Goal: Use online tool/utility: Utilize a website feature to perform a specific function

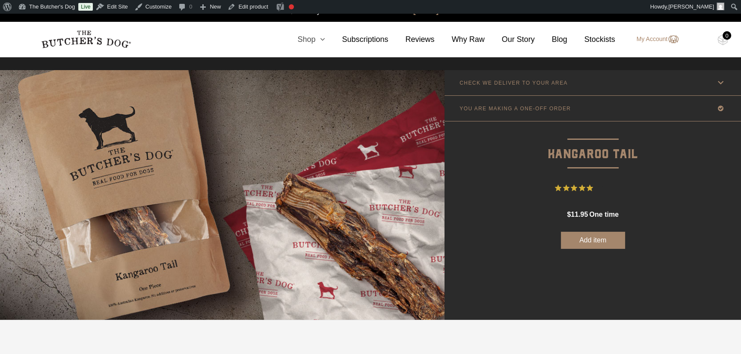
click at [321, 44] on link "Shop" at bounding box center [302, 40] width 45 height 12
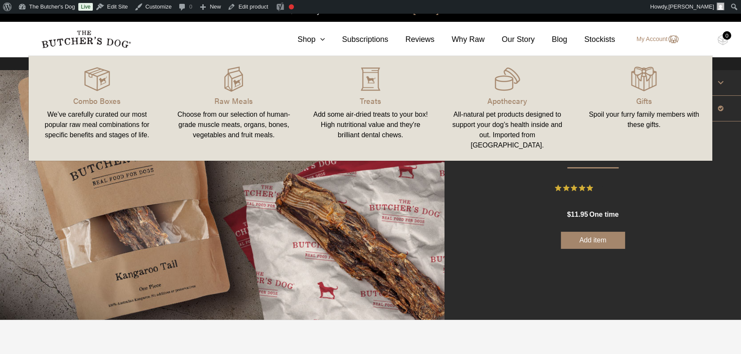
click at [21, 36] on section "0 Shop Combo Boxes Raw Meals Treats Gifts" at bounding box center [370, 39] width 741 height 35
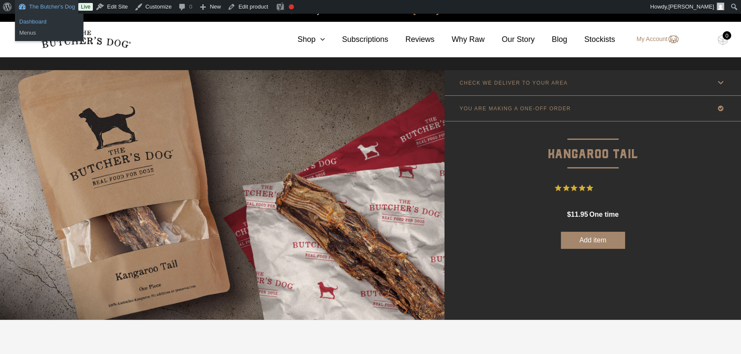
click at [36, 22] on link "Dashboard" at bounding box center [49, 21] width 68 height 11
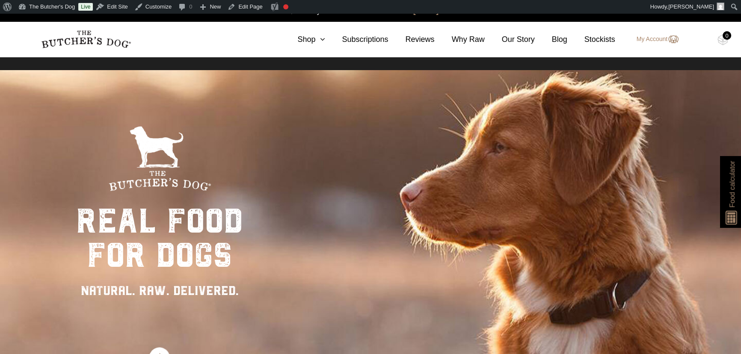
click at [736, 208] on span "Food calculator" at bounding box center [732, 184] width 10 height 47
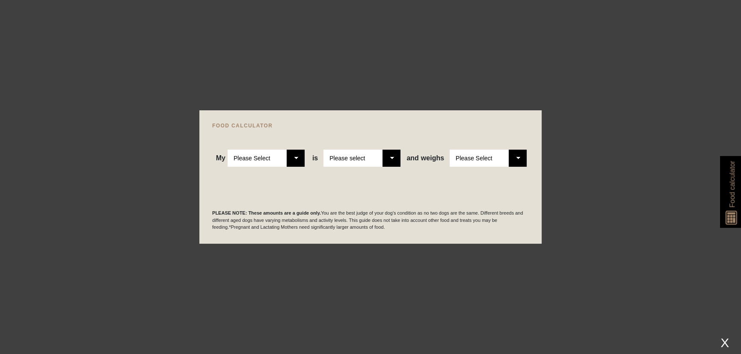
click at [296, 157] on select "Please Select Adult Dog Puppy" at bounding box center [266, 158] width 77 height 17
select select "puppy"
click at [228, 150] on select "Please Select Adult Dog Puppy" at bounding box center [266, 158] width 77 height 17
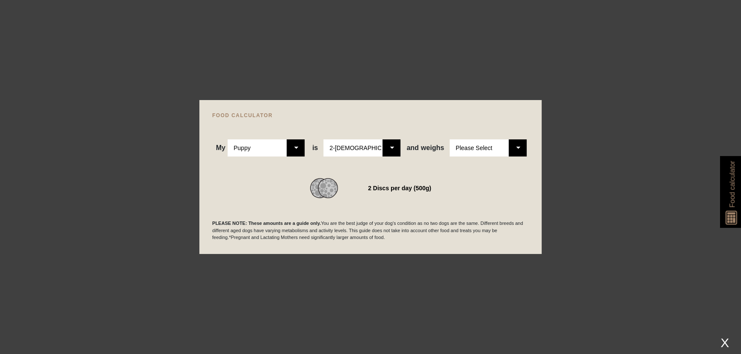
click at [389, 146] on select "Please Select 2-[DEMOGRAPHIC_DATA] 4-[DEMOGRAPHIC_DATA] 6-[DEMOGRAPHIC_DATA] 8-…" at bounding box center [362, 148] width 77 height 17
click at [518, 144] on select "Please Select 1kg 2kg 3kg 4kg 5kg 6kg 7kg 8kg 9kg 10kg 11kg 12kg 13kg 14kg 15kg…" at bounding box center [488, 148] width 77 height 17
click at [450, 140] on select "Please Select 1kg 2kg 3kg 4kg 5kg 6kg 7kg 8kg 9kg 10kg 11kg 12kg 13kg 14kg 15kg…" at bounding box center [488, 148] width 77 height 17
click at [517, 148] on select "Please Select 1kg 2kg 3kg 4kg 5kg 6kg 7kg 8kg 9kg 10kg 11kg 12kg 13kg 14kg 15kg…" at bounding box center [488, 148] width 77 height 17
select select "4"
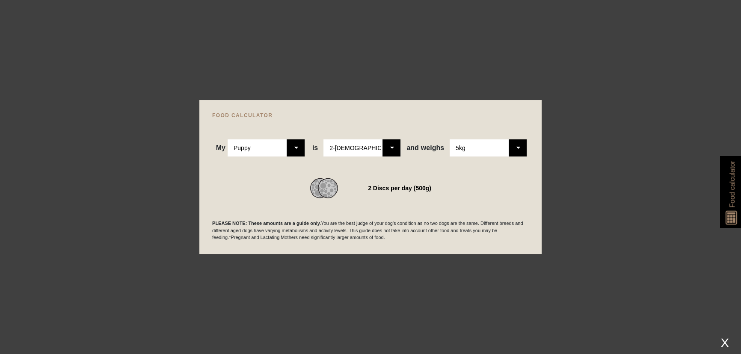
click at [450, 140] on select "Please Select 1kg 2kg 3kg 4kg 5kg 6kg 7kg 8kg 9kg 10kg 11kg 12kg 13kg 14kg 15kg…" at bounding box center [488, 148] width 77 height 17
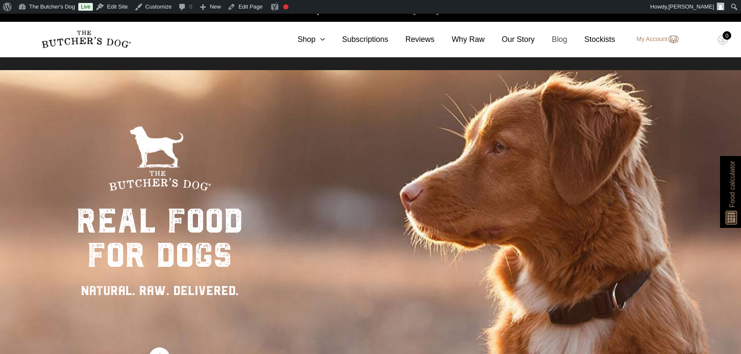
click at [558, 39] on link "Blog" at bounding box center [551, 40] width 33 height 12
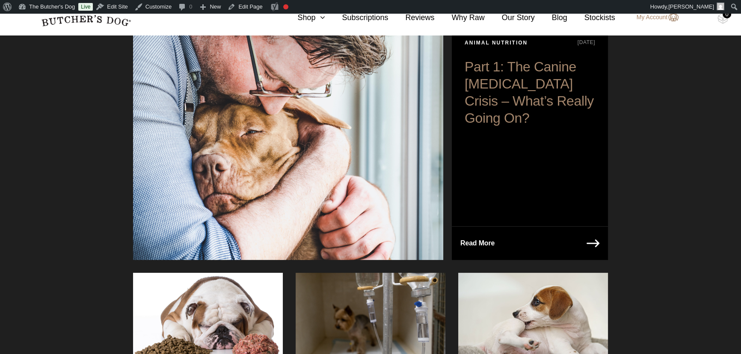
scroll to position [39, 0]
